Goal: Information Seeking & Learning: Learn about a topic

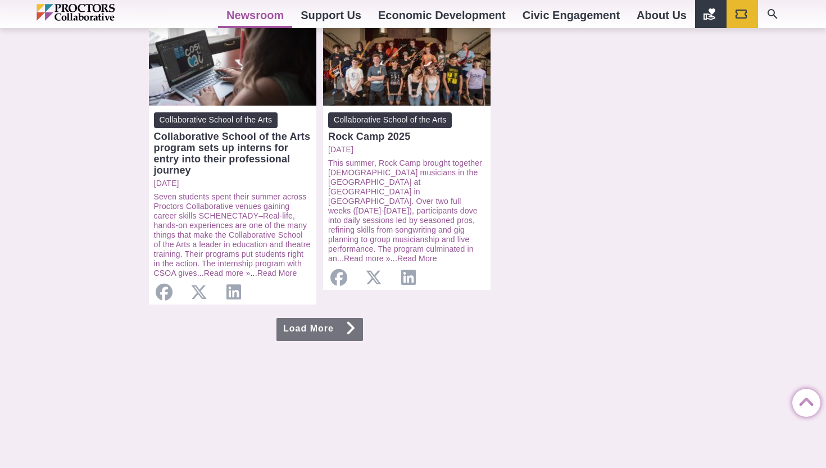
scroll to position [1167, 0]
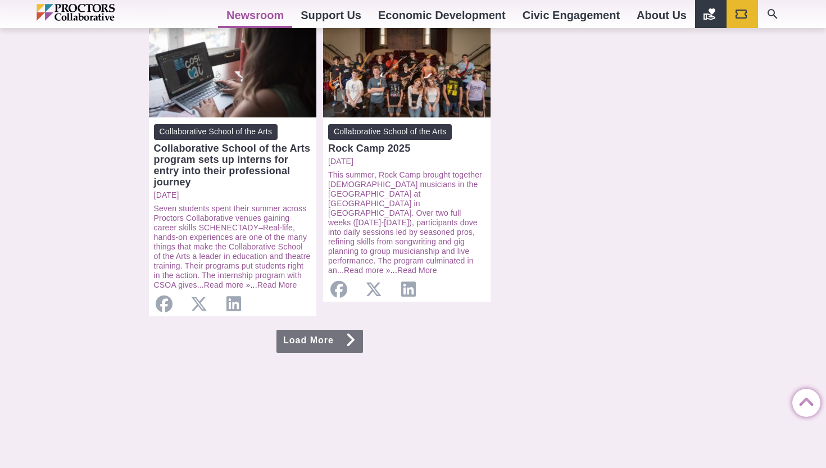
click at [315, 347] on footer at bounding box center [319, 360] width 353 height 27
click at [315, 330] on link "Load More" at bounding box center [319, 341] width 87 height 23
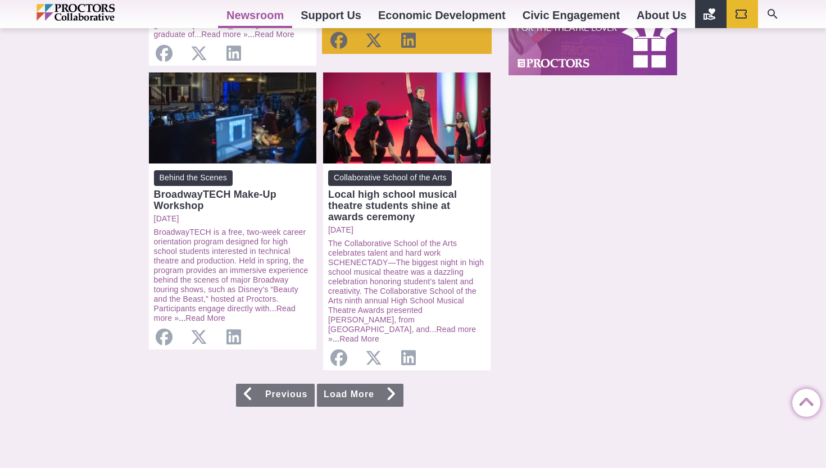
scroll to position [1083, 0]
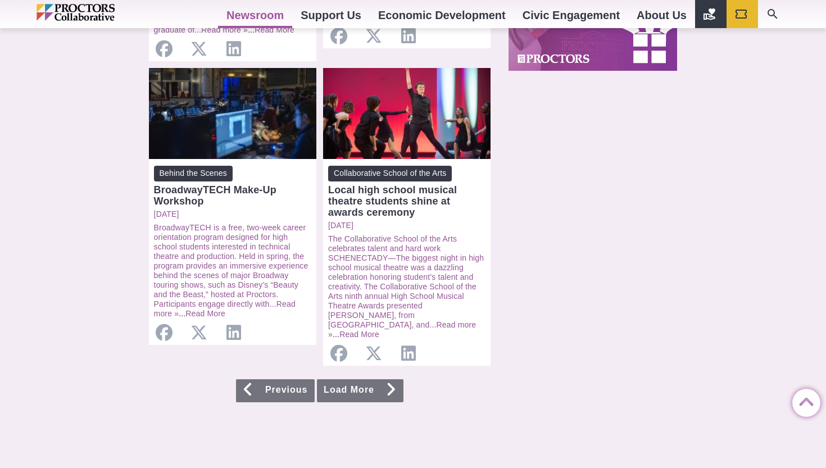
click at [358, 379] on link "Load More" at bounding box center [360, 390] width 87 height 23
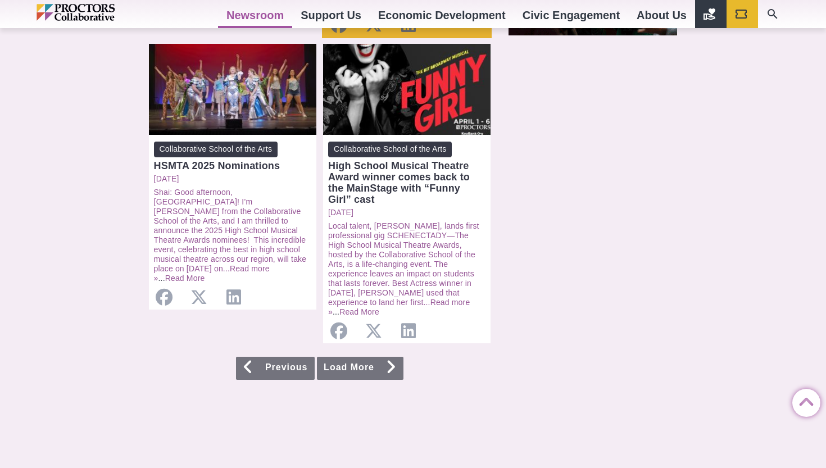
scroll to position [1122, 0]
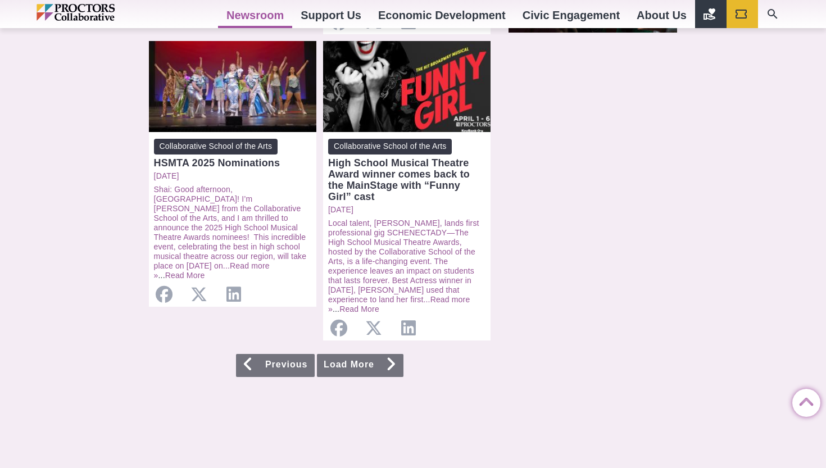
click at [326, 354] on link "Load More" at bounding box center [360, 365] width 87 height 23
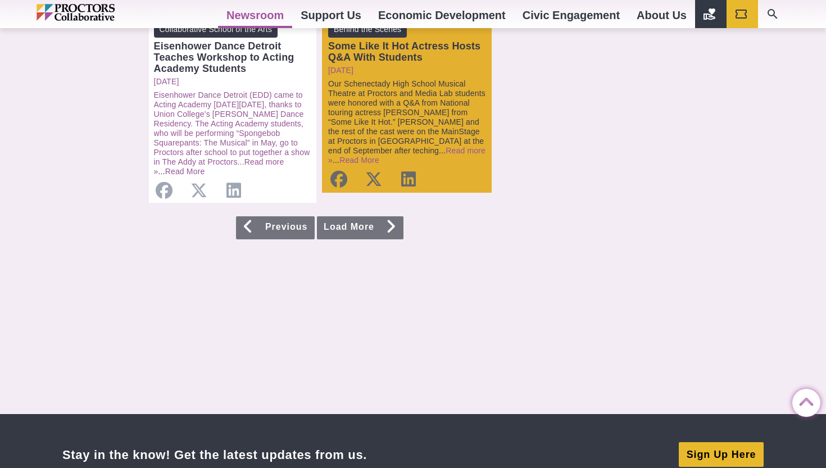
scroll to position [1269, 0]
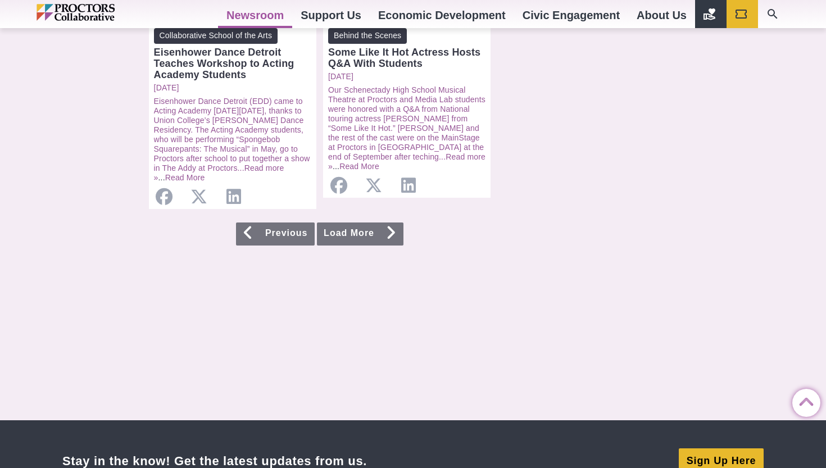
click at [352, 223] on link "Load More" at bounding box center [360, 234] width 87 height 23
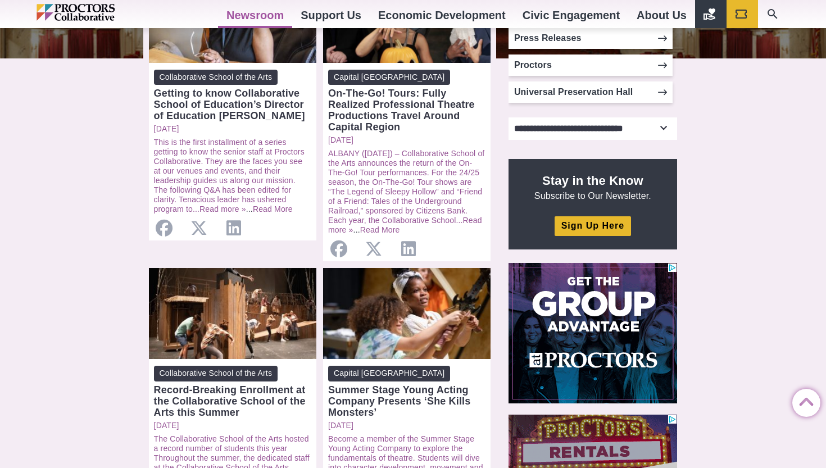
scroll to position [294, 0]
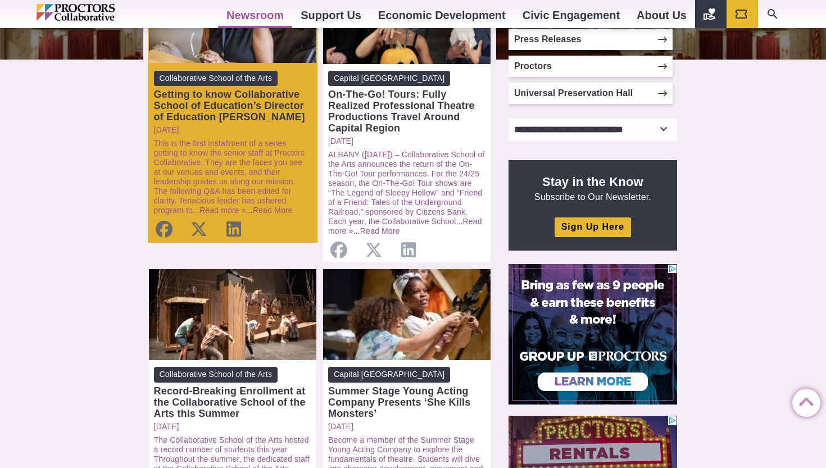
click at [235, 111] on div "Getting to know Collaborative School of Education’s Director of Education Chris…" at bounding box center [232, 106] width 157 height 34
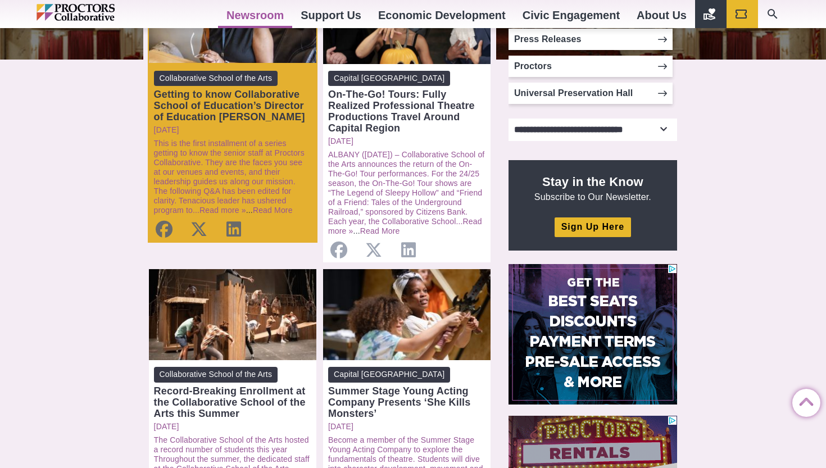
click at [221, 105] on div "Getting to know Collaborative School of Education’s Director of Education Chris…" at bounding box center [232, 106] width 157 height 34
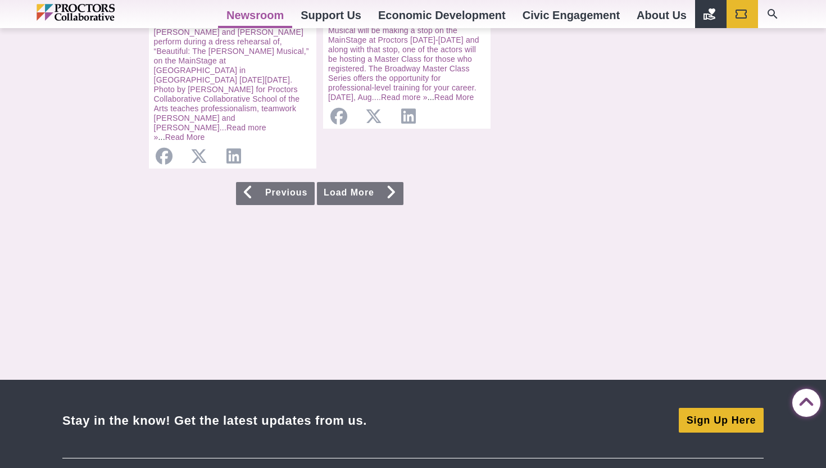
scroll to position [1224, 0]
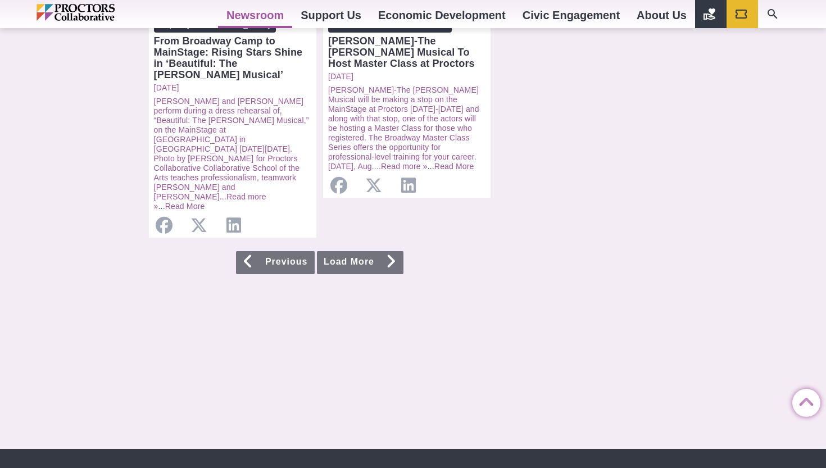
click at [277, 251] on link "Previous" at bounding box center [275, 262] width 79 height 23
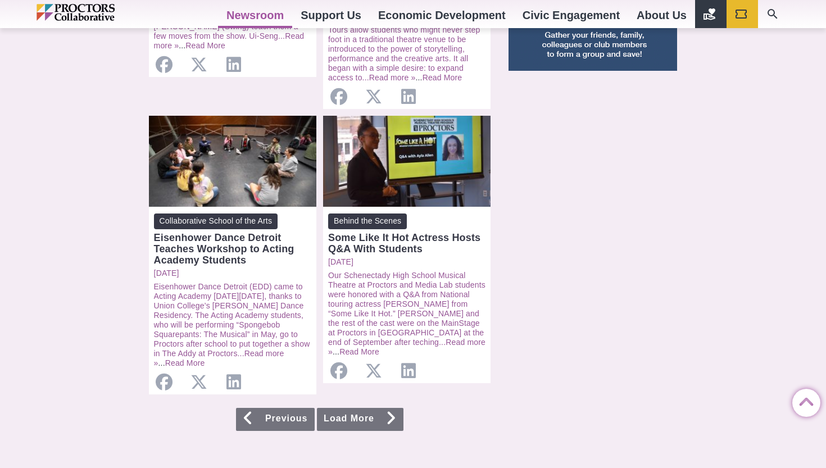
scroll to position [1084, 0]
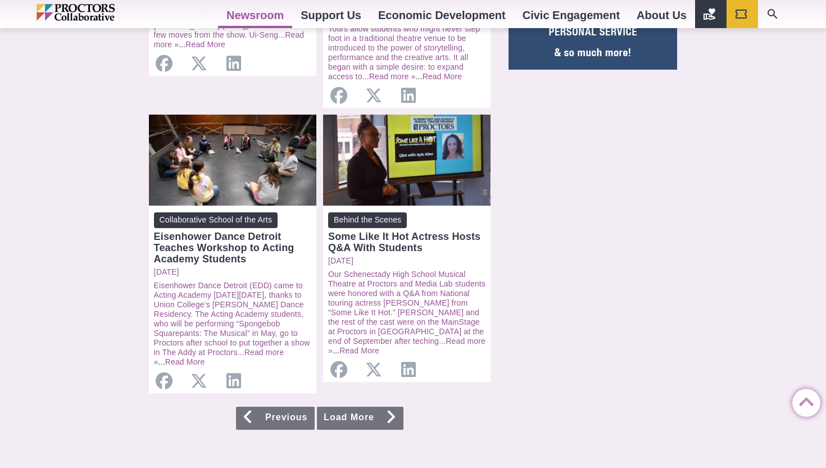
click at [361, 407] on link "Load More" at bounding box center [360, 418] width 87 height 23
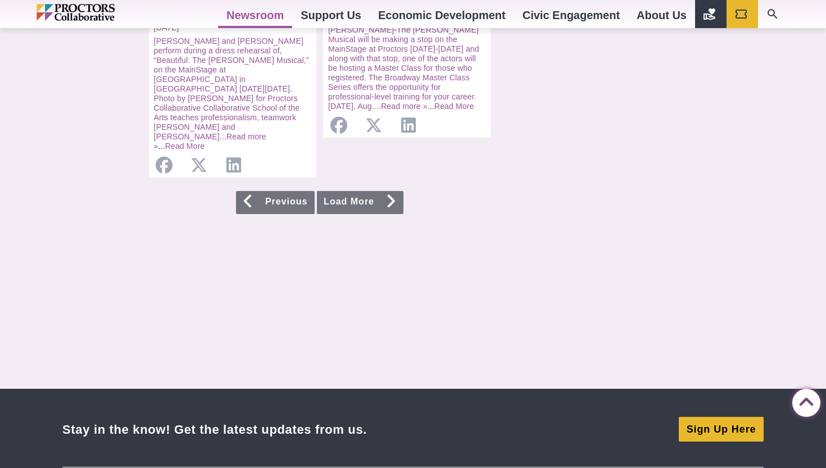
scroll to position [1180, 0]
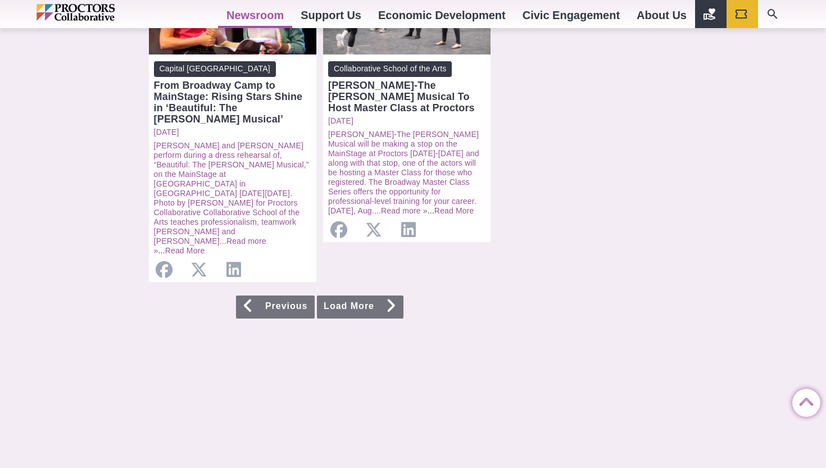
click at [343, 296] on link "Load More" at bounding box center [360, 307] width 87 height 23
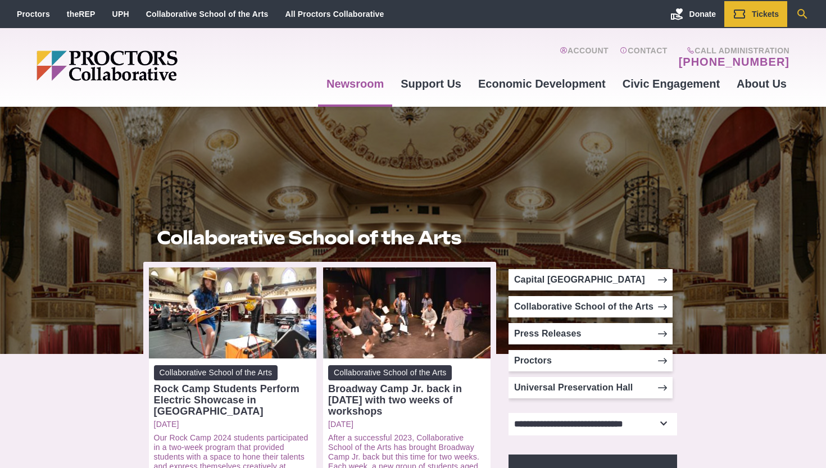
click at [799, 9] on icon "Search" at bounding box center [802, 14] width 10 height 10
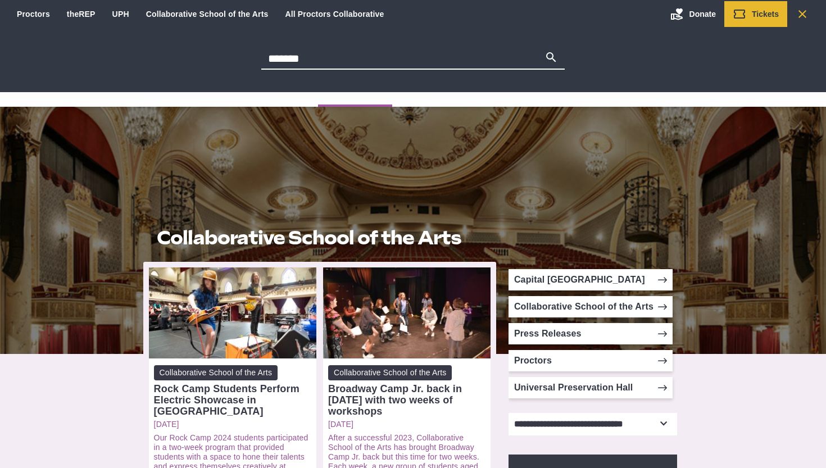
type input "*******"
click at [544, 51] on button "Search" at bounding box center [550, 59] width 13 height 16
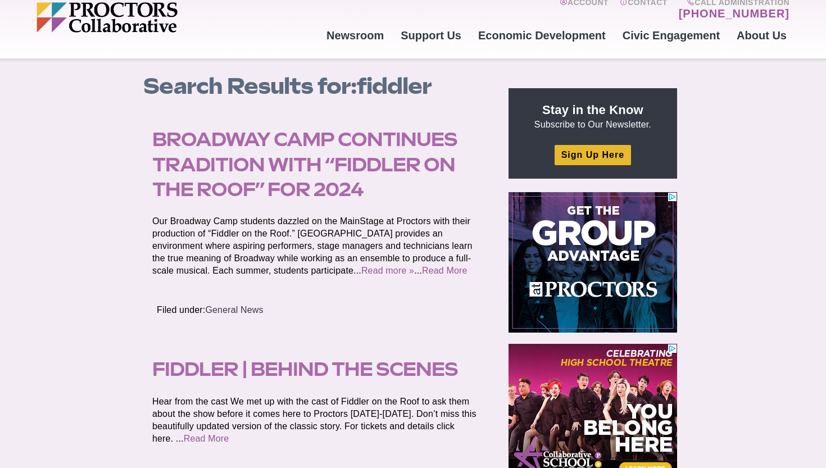
scroll to position [45, 0]
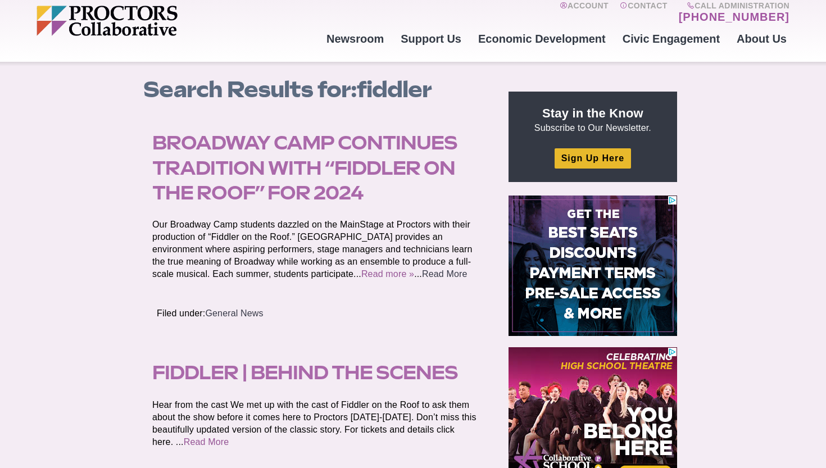
click at [422, 270] on link "Read More" at bounding box center [445, 274] width 46 height 10
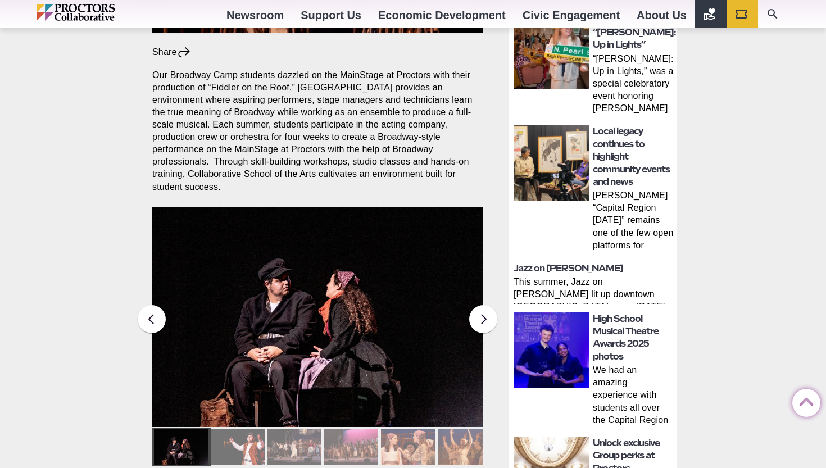
scroll to position [423, 0]
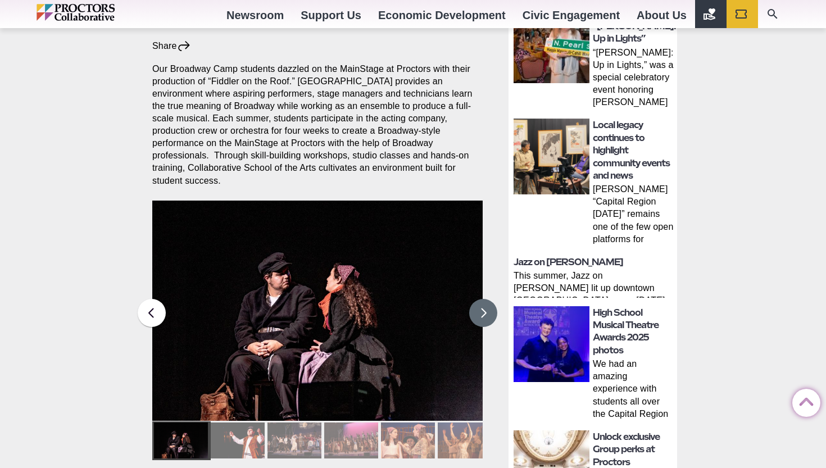
click at [481, 299] on button at bounding box center [483, 313] width 28 height 28
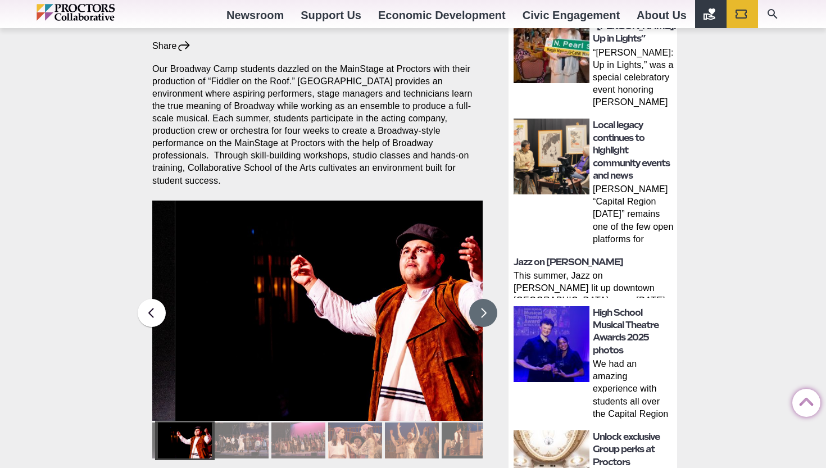
click at [481, 299] on button at bounding box center [483, 313] width 28 height 28
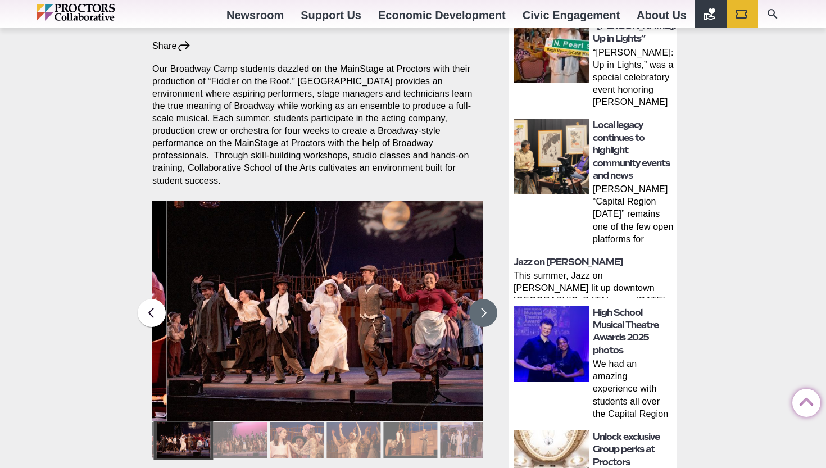
click at [481, 299] on button at bounding box center [483, 313] width 28 height 28
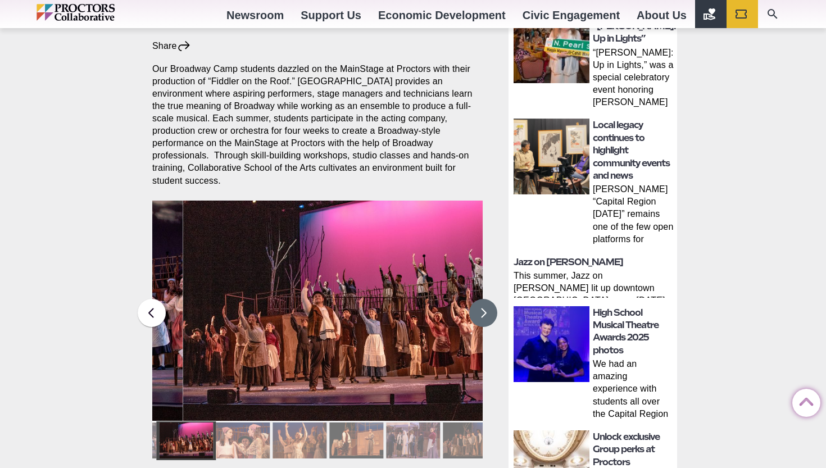
click at [481, 299] on button at bounding box center [483, 313] width 28 height 28
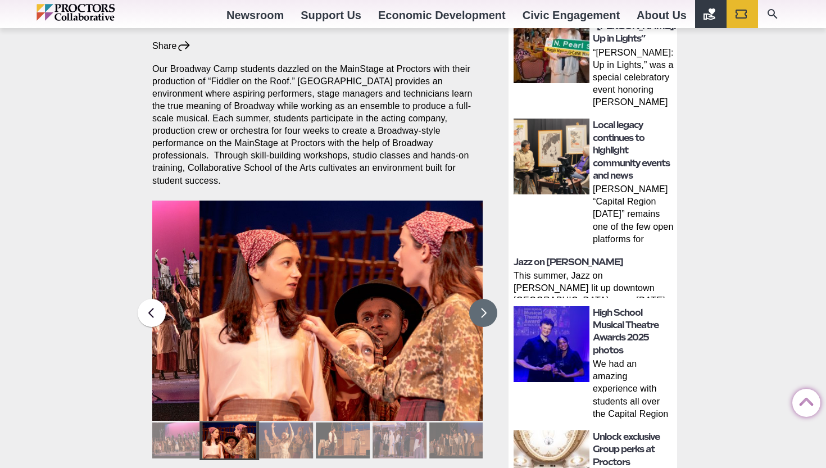
click at [481, 299] on button at bounding box center [483, 313] width 28 height 28
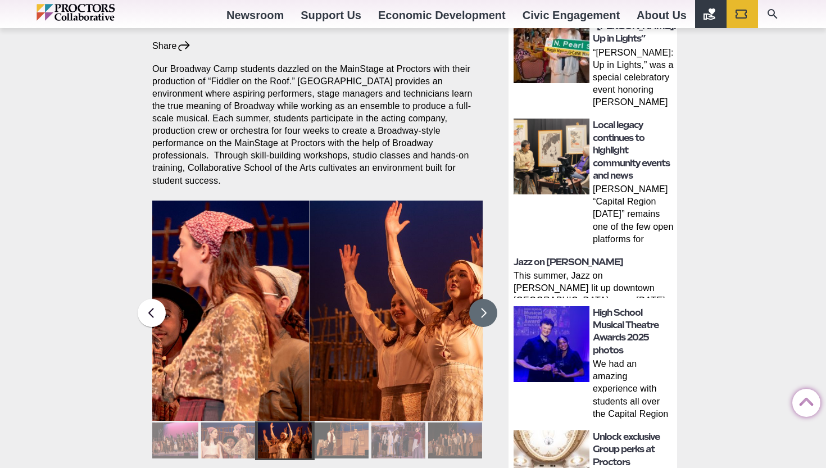
click at [481, 299] on button at bounding box center [483, 313] width 28 height 28
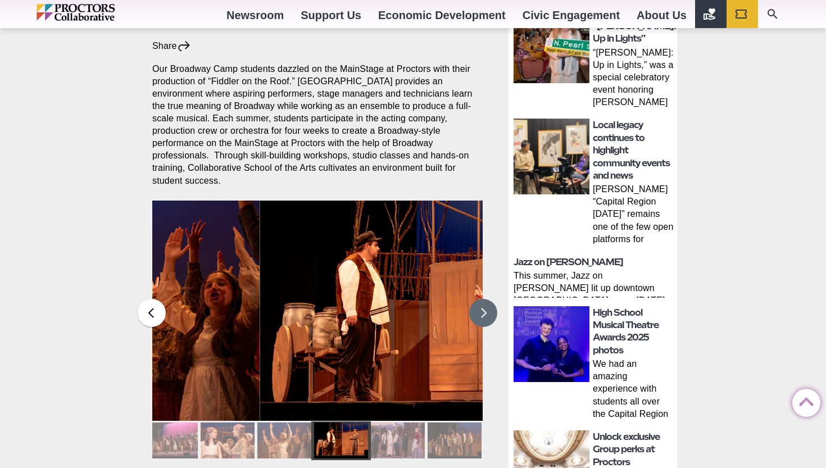
click at [481, 299] on button at bounding box center [483, 313] width 28 height 28
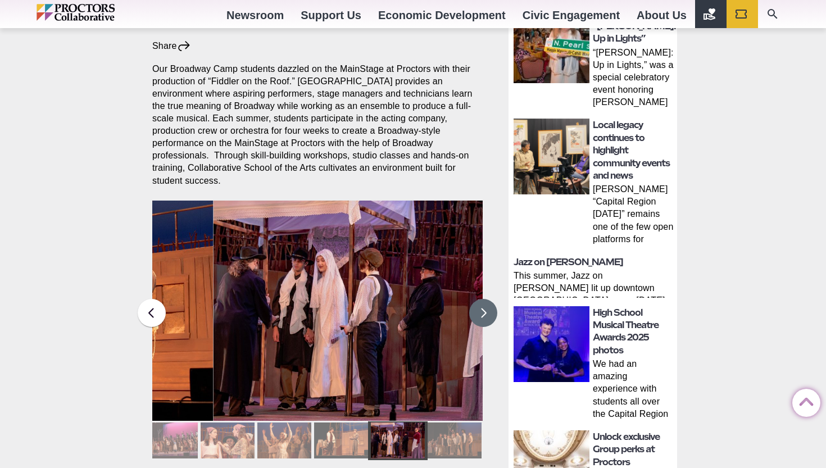
click at [481, 299] on button at bounding box center [483, 313] width 28 height 28
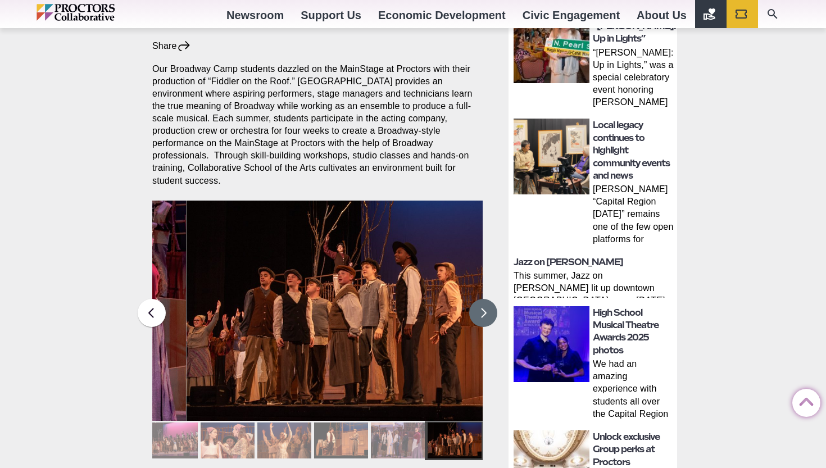
click at [481, 299] on button at bounding box center [483, 313] width 28 height 28
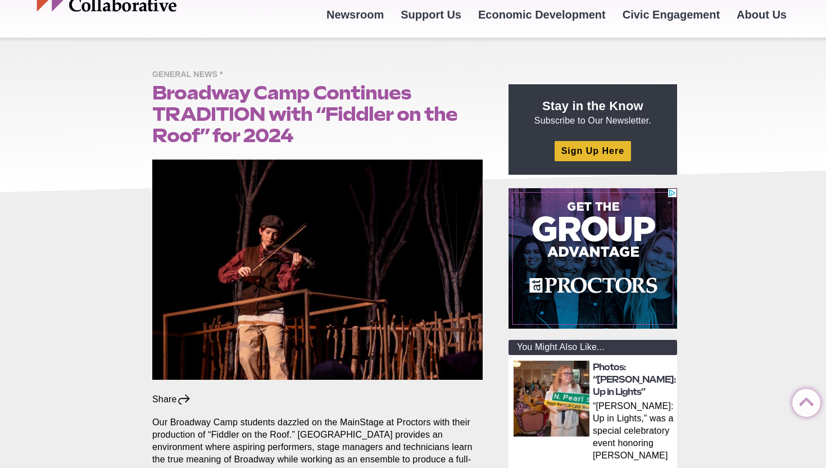
scroll to position [0, 0]
